Goal: Check status: Check status

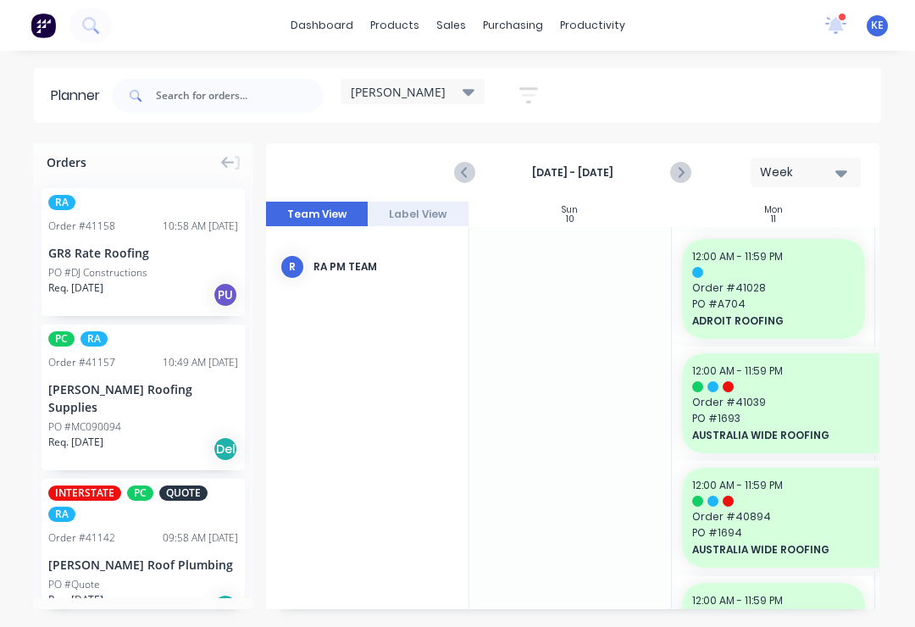
click at [841, 24] on icon at bounding box center [836, 23] width 16 height 15
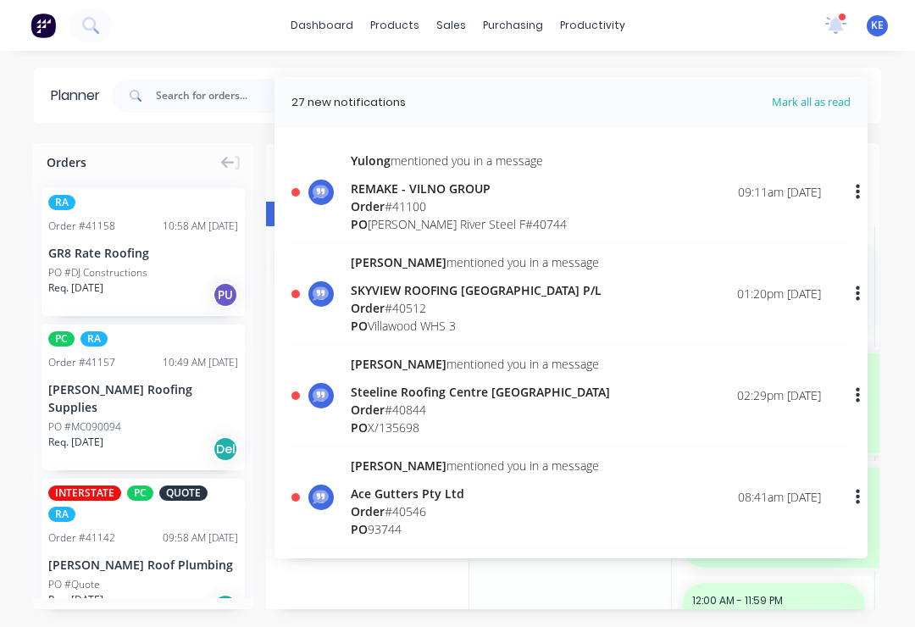
click at [517, 210] on div "Order # 41100" at bounding box center [459, 206] width 216 height 18
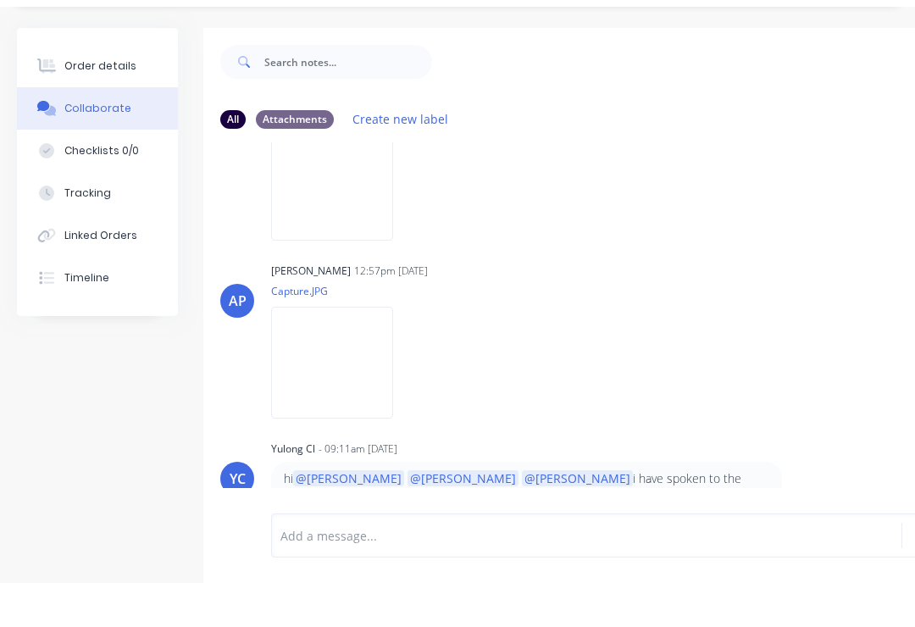
scroll to position [25, 0]
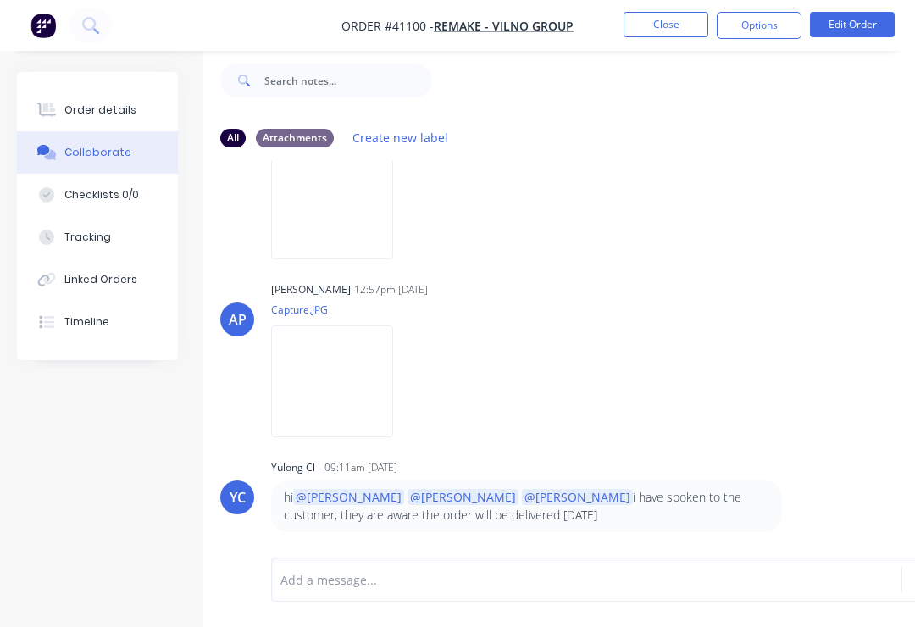
click at [679, 16] on button "Close" at bounding box center [666, 24] width 85 height 25
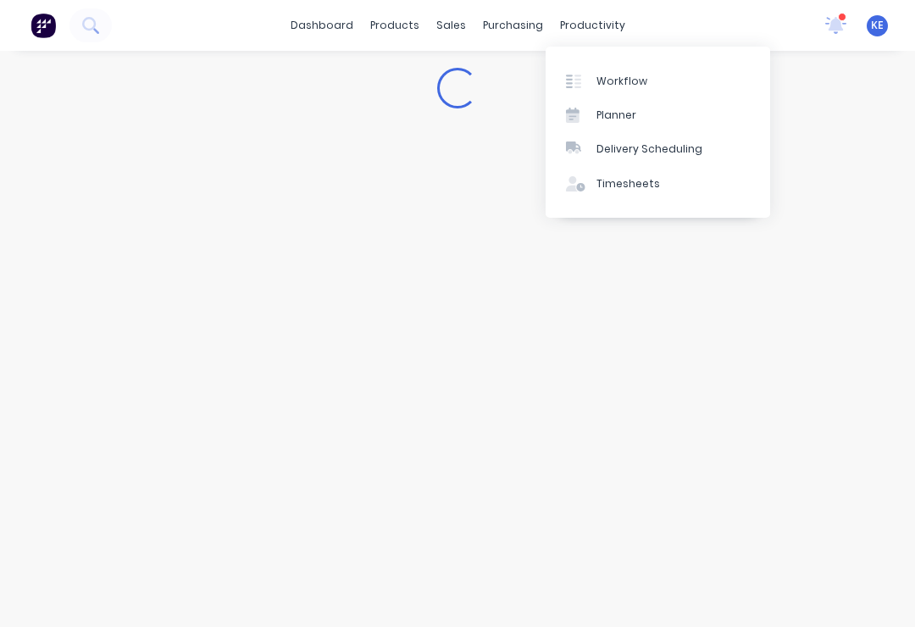
click at [645, 114] on link "Planner" at bounding box center [658, 115] width 225 height 34
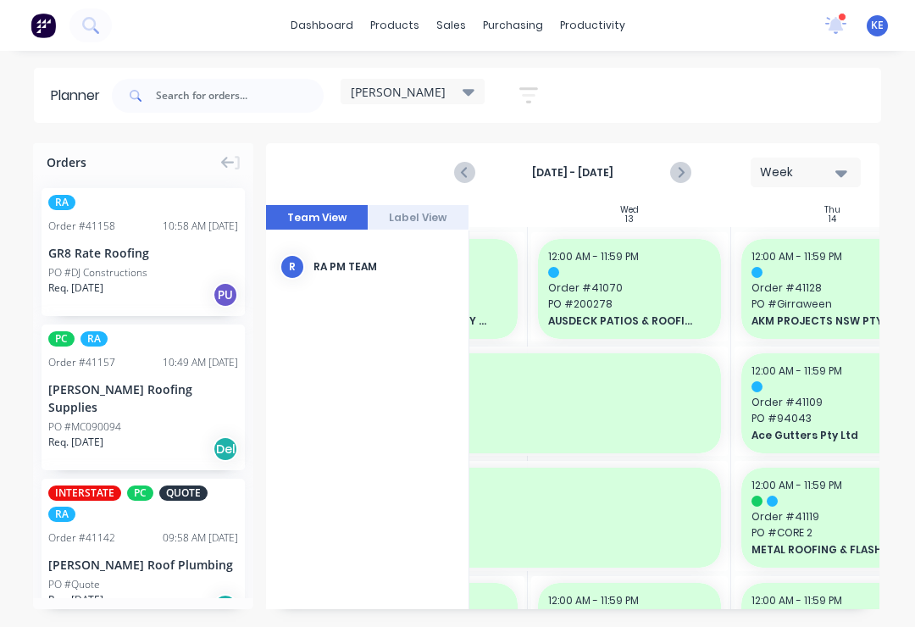
scroll to position [-1, 687]
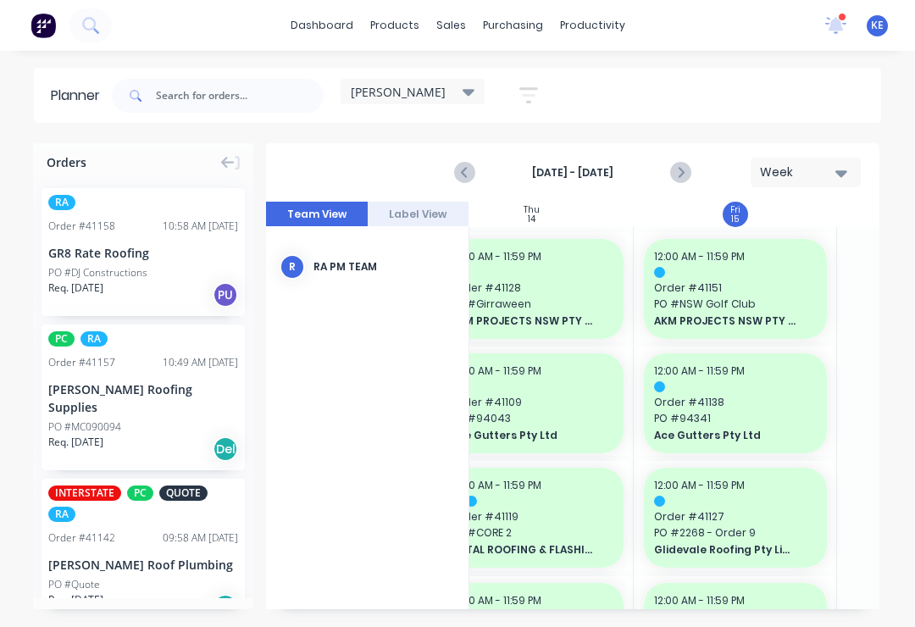
click at [236, 156] on icon at bounding box center [237, 163] width 5 height 14
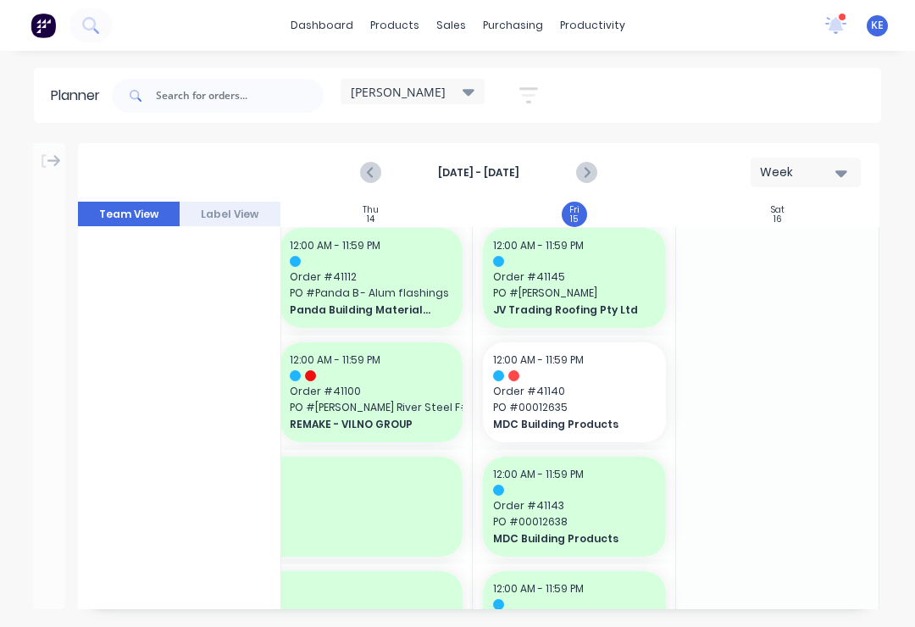
scroll to position [349, 838]
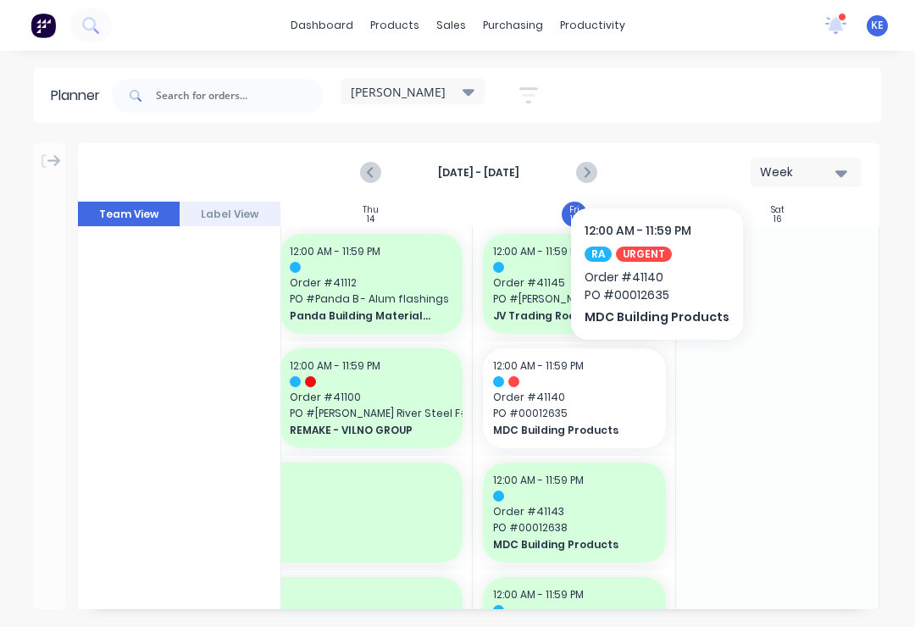
click at [570, 388] on div "12:00 AM - 11:59 PM Order # 41140 PO # 00012635 MDC Building Products" at bounding box center [574, 398] width 183 height 100
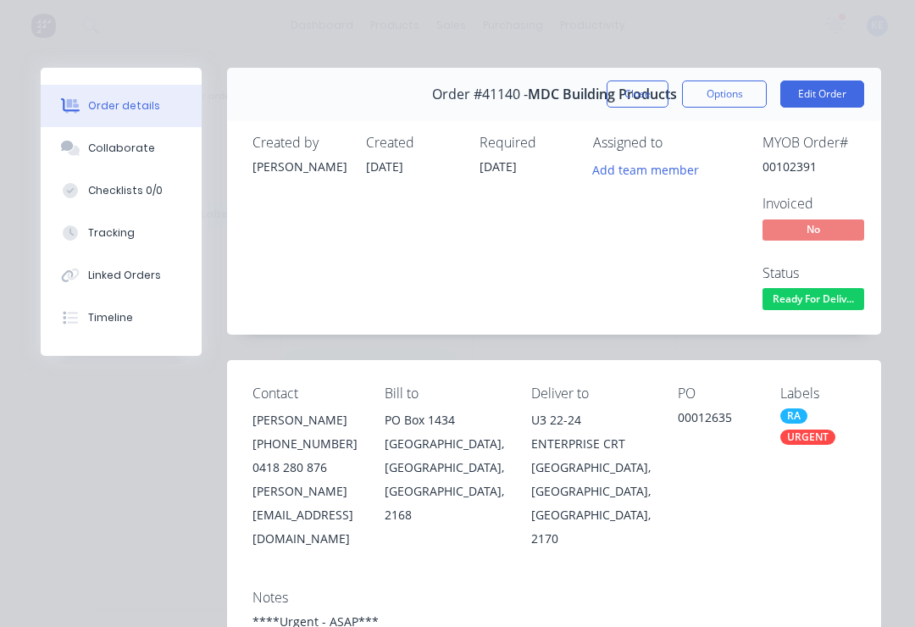
scroll to position [0, 0]
click at [637, 91] on button "Close" at bounding box center [638, 93] width 62 height 27
